Goal: Transaction & Acquisition: Obtain resource

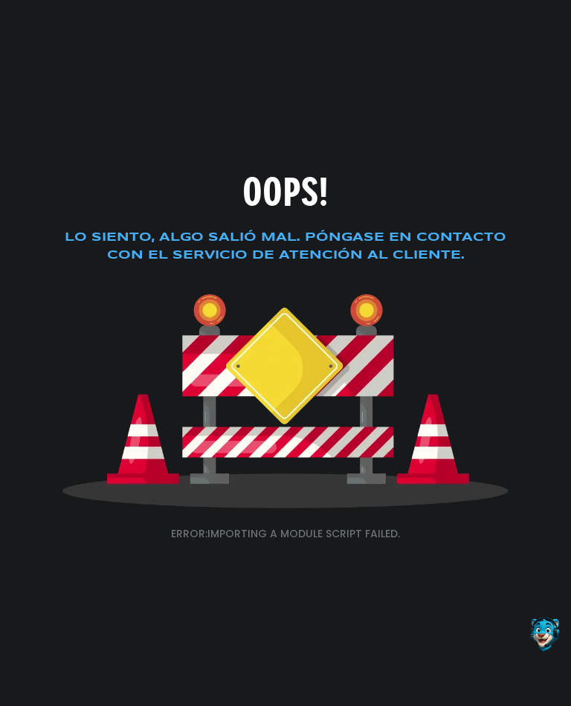
click at [389, 690] on html "OOPS! Lo siento, algo salió mal. Póngase en contacto con el servicio de atenció…" at bounding box center [285, 353] width 571 height 706
click at [401, 679] on div "OOPS! Lo siento, algo salió mal. Póngase en contacto con el servicio de atenció…" at bounding box center [285, 353] width 571 height 706
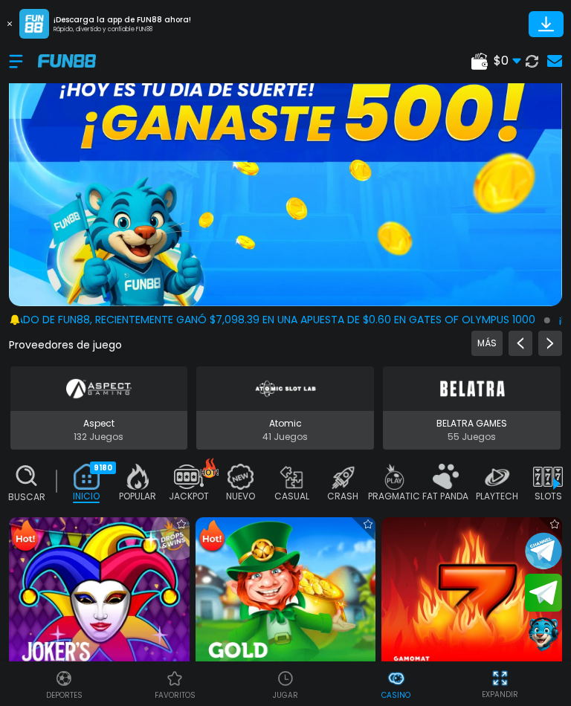
scroll to position [7, 0]
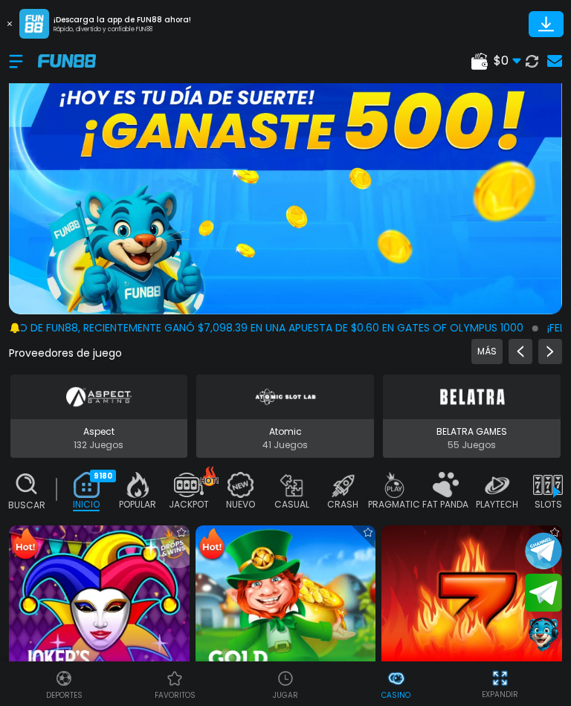
click at [560, 55] on use at bounding box center [554, 61] width 15 height 12
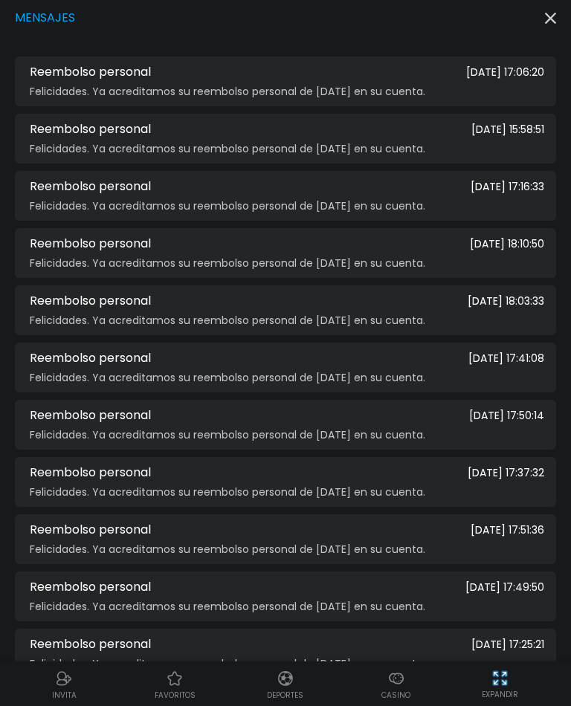
click at [563, 19] on div "Mensajes Reembolso personal [DATE] 17:06:20 Felicidades. Ya acreditamos su reem…" at bounding box center [285, 476] width 571 height 952
click at [550, 22] on icon "button" at bounding box center [550, 18] width 11 height 11
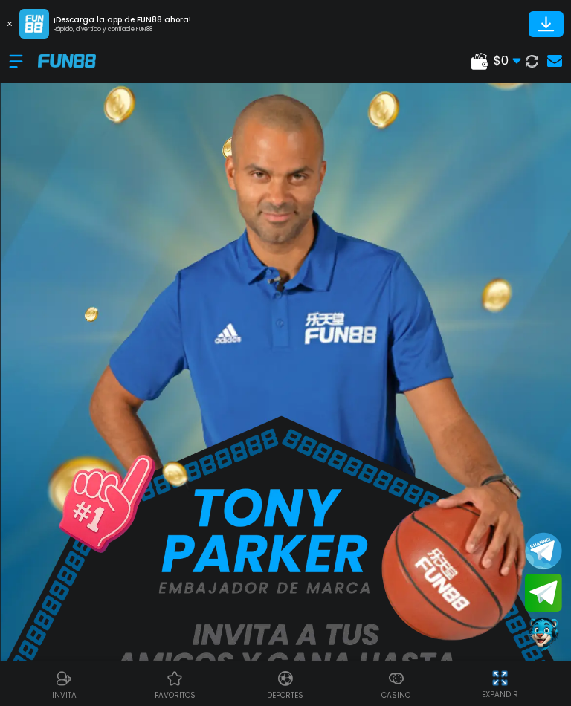
click at [4, 56] on div "$ 0 Dinero Real $ 0 Depósito Retiro" at bounding box center [285, 61] width 571 height 45
click at [13, 66] on div at bounding box center [23, 61] width 29 height 44
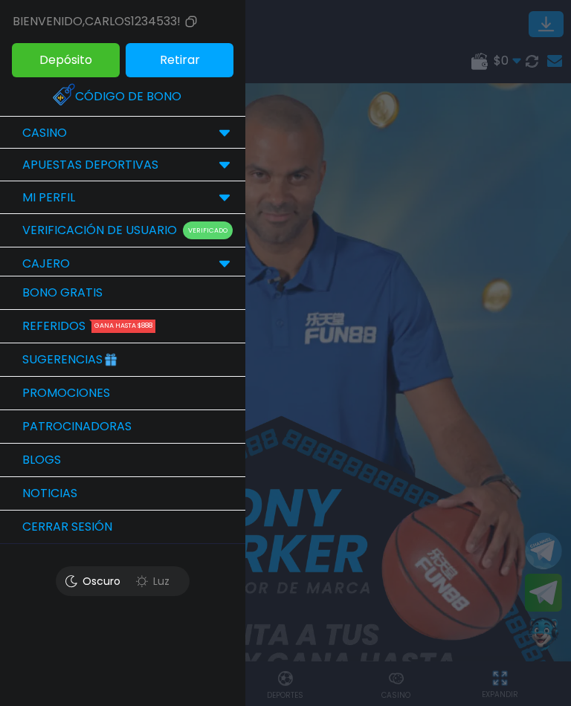
click at [25, 295] on link "Bono Gratis" at bounding box center [122, 293] width 245 height 33
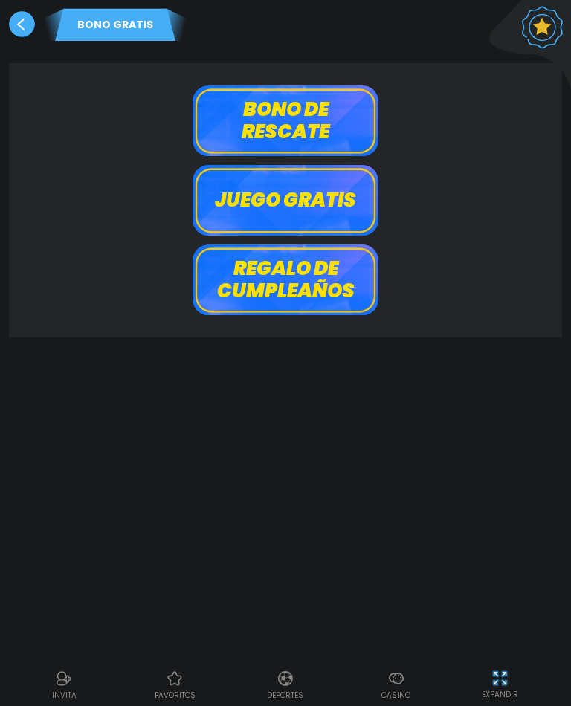
click at [351, 219] on button "Juego gratis" at bounding box center [286, 200] width 186 height 71
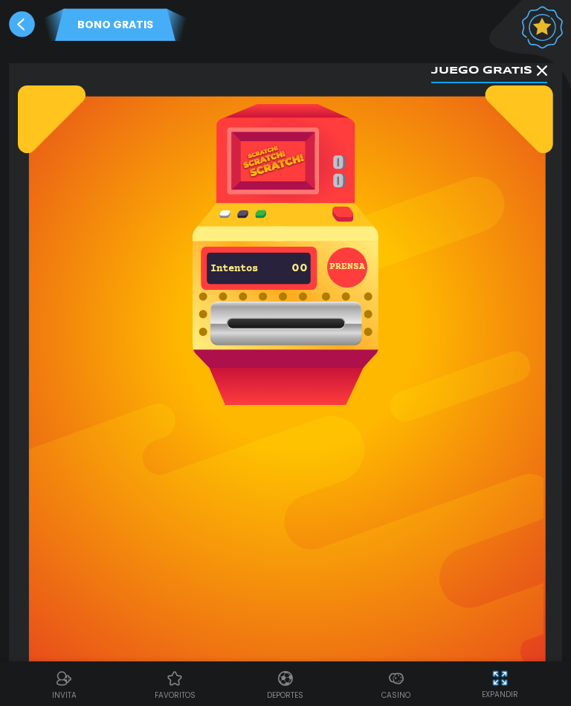
click at [352, 267] on button "PRENSA" at bounding box center [347, 268] width 40 height 40
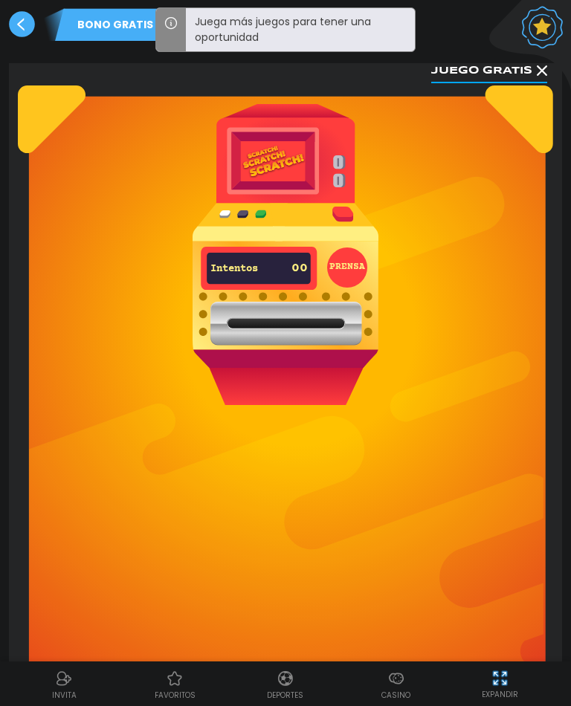
click at [351, 266] on button "PRENSA" at bounding box center [347, 268] width 40 height 40
